Goal: Transaction & Acquisition: Purchase product/service

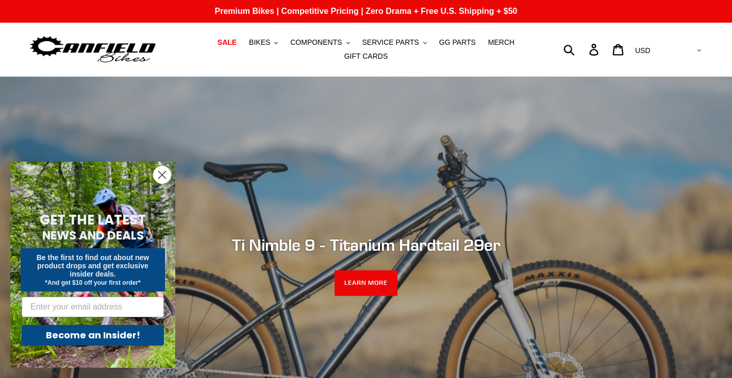
click at [160, 179] on circle "Close dialog" at bounding box center [162, 174] width 17 height 17
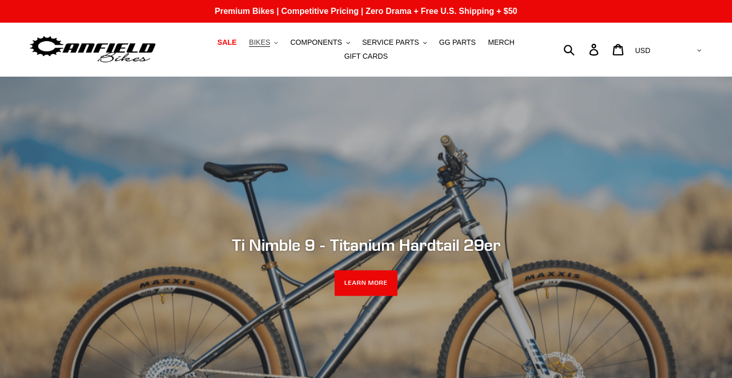
click at [269, 48] on button "BIKES .cls-1{fill:#231f20}" at bounding box center [263, 43] width 39 height 14
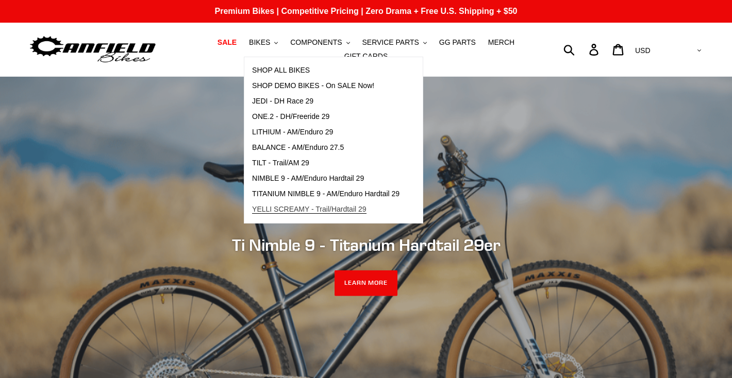
click at [293, 204] on link "YELLI SCREAMY - Trail/Hardtail 29" at bounding box center [325, 209] width 163 height 15
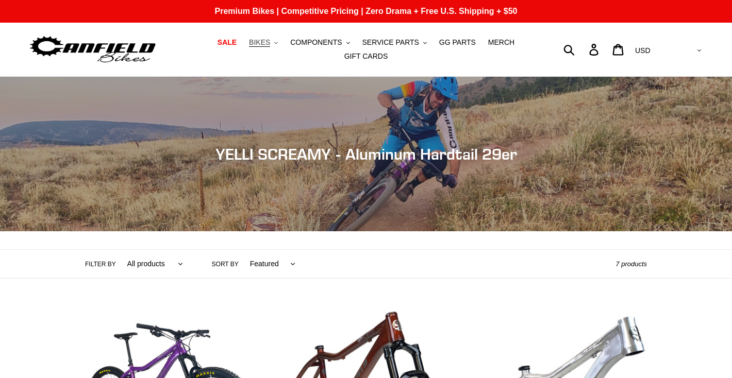
click at [257, 37] on button "BIKES .cls-1{fill:#231f20}" at bounding box center [263, 43] width 39 height 14
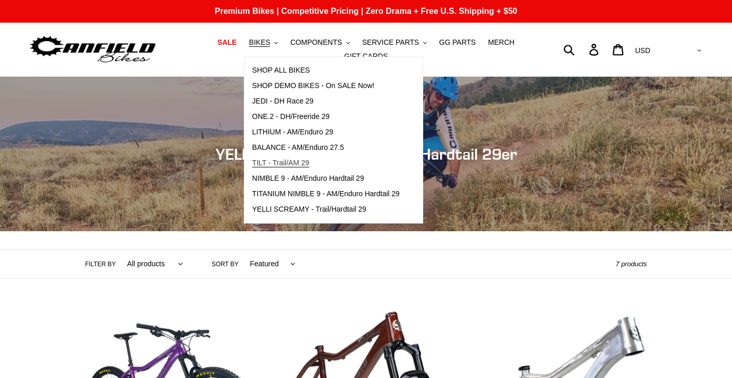
click at [300, 168] on link "TILT - Trail/AM 29" at bounding box center [325, 163] width 163 height 15
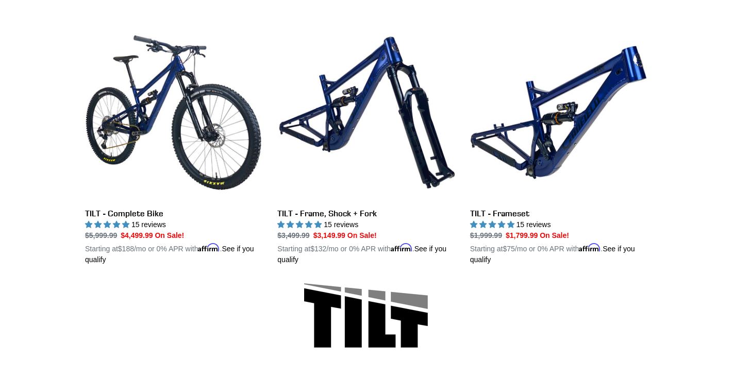
scroll to position [284, 0]
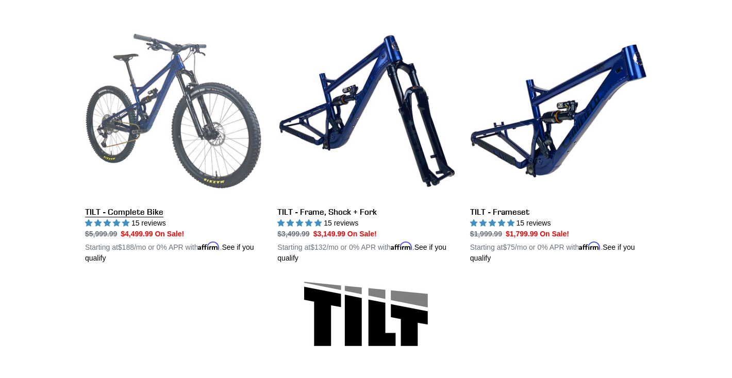
click at [224, 176] on link "TILT - Complete Bike" at bounding box center [173, 143] width 177 height 241
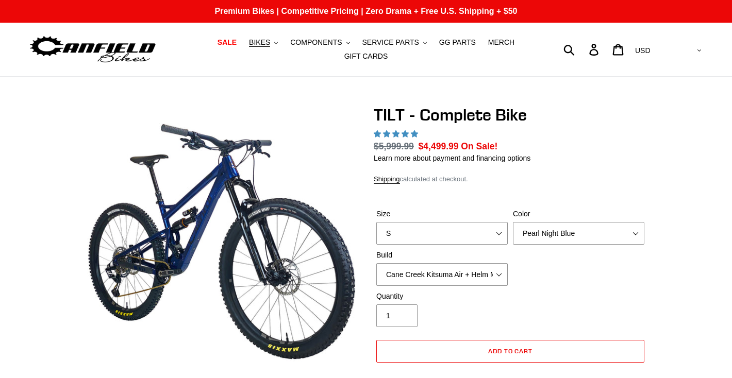
select select "highest-rating"
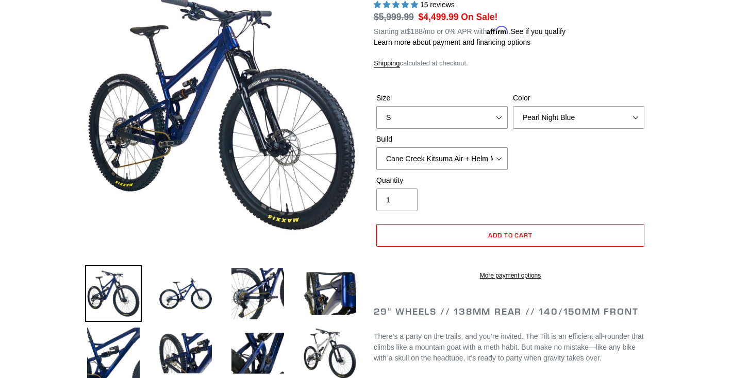
scroll to position [217, 0]
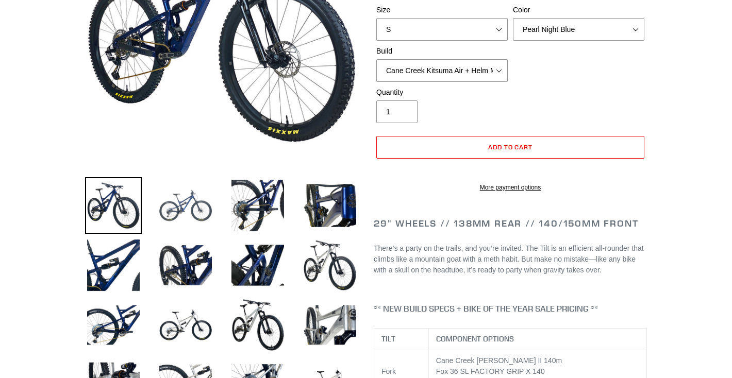
click at [200, 220] on img at bounding box center [185, 205] width 57 height 57
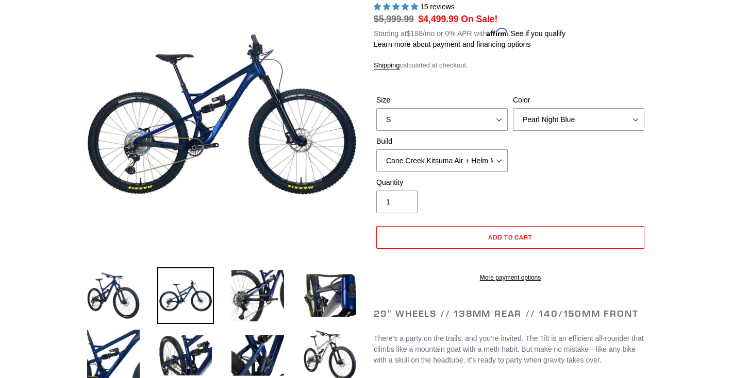
scroll to position [122, 0]
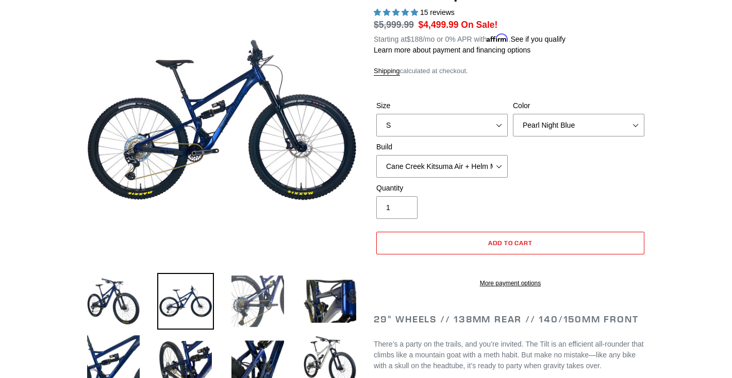
click at [254, 290] on img at bounding box center [257, 301] width 57 height 57
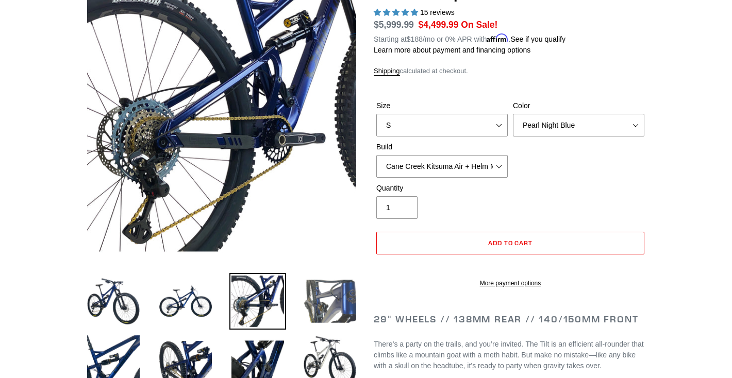
click at [316, 301] on img at bounding box center [329, 301] width 57 height 57
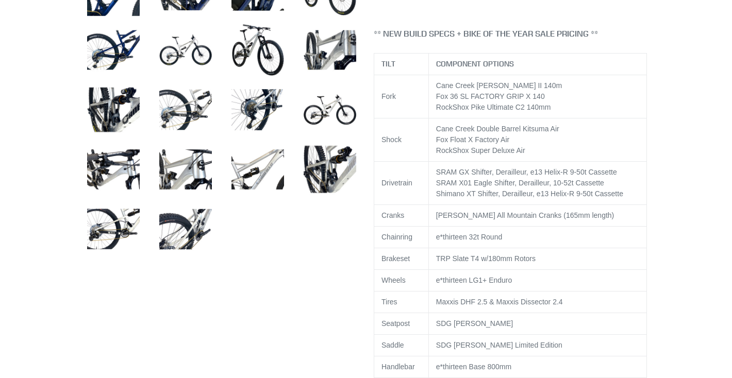
scroll to position [604, 0]
